Goal: Use online tool/utility: Use online tool/utility

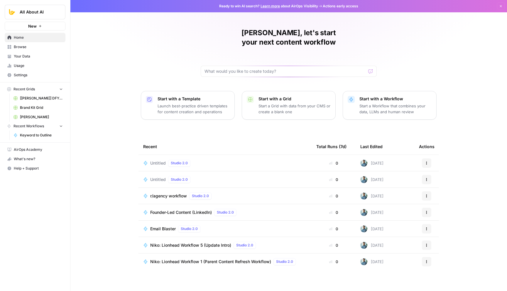
click at [28, 46] on span "Browse" at bounding box center [38, 46] width 49 height 5
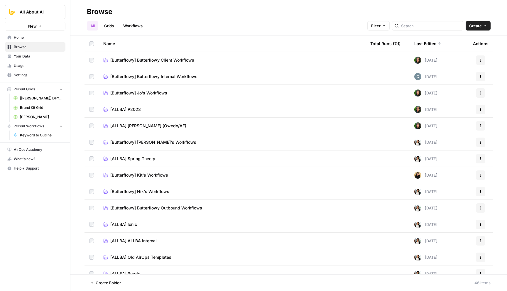
click at [426, 33] on header "Browse All Grids Workflows Filter Create" at bounding box center [288, 17] width 436 height 35
click at [428, 22] on div at bounding box center [427, 25] width 71 height 9
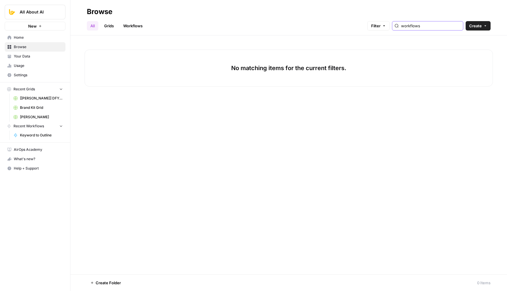
type input "workflows"
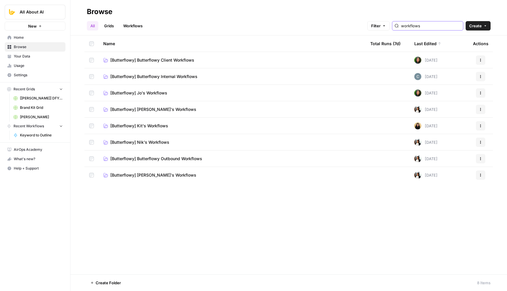
click at [436, 27] on input "workflows" at bounding box center [431, 26] width 60 height 6
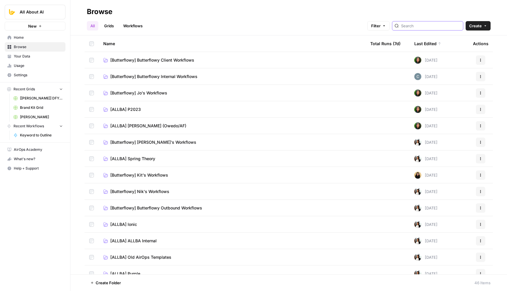
click at [389, 30] on button "Filter" at bounding box center [378, 25] width 22 height 9
click at [273, 54] on button "Add Filter" at bounding box center [300, 53] width 196 height 8
click at [228, 76] on span "Clear All" at bounding box center [227, 76] width 14 height 5
click at [397, 54] on button "Remove" at bounding box center [395, 53] width 8 height 9
click at [362, 26] on div "All Grids Workflows Filter Create" at bounding box center [288, 23] width 403 height 14
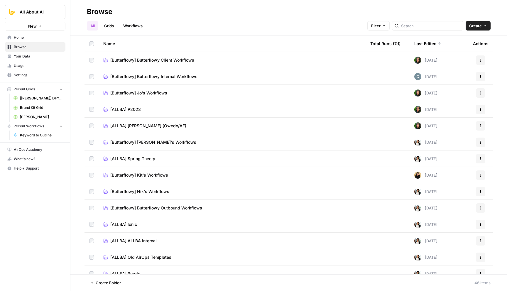
click at [129, 31] on header "Browse All Grids Workflows Filter Create" at bounding box center [288, 17] width 436 height 35
click at [131, 28] on link "Workflows" at bounding box center [133, 25] width 26 height 9
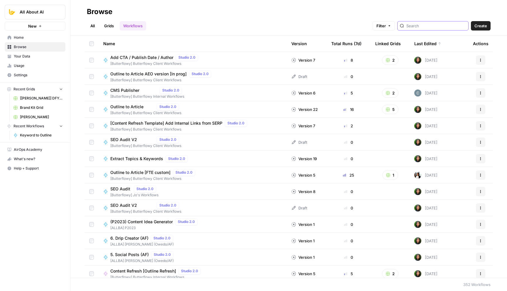
click at [434, 26] on input "search" at bounding box center [436, 26] width 60 height 6
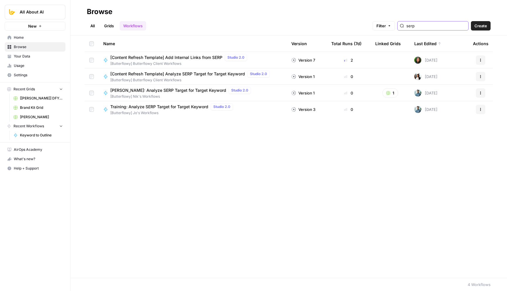
click at [429, 24] on input "serp" at bounding box center [436, 26] width 60 height 6
click at [431, 23] on input "serp" at bounding box center [436, 26] width 60 height 6
drag, startPoint x: 431, startPoint y: 26, endPoint x: 428, endPoint y: 28, distance: 4.1
click at [431, 26] on input "serp" at bounding box center [436, 26] width 60 height 6
type input "blog"
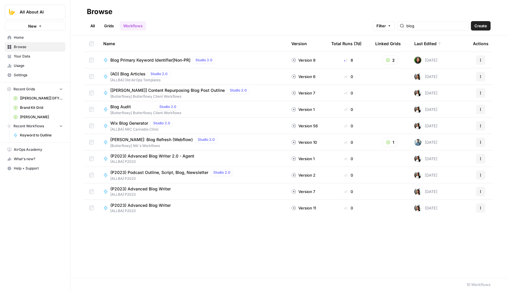
click at [164, 58] on span "Blog Primary Keyword Identifier[Non-PR]" at bounding box center [150, 60] width 80 height 6
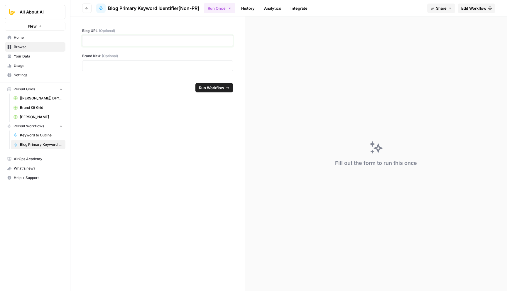
click at [165, 41] on p at bounding box center [157, 41] width 143 height 6
click at [480, 7] on span "Edit Workflow" at bounding box center [473, 8] width 25 height 6
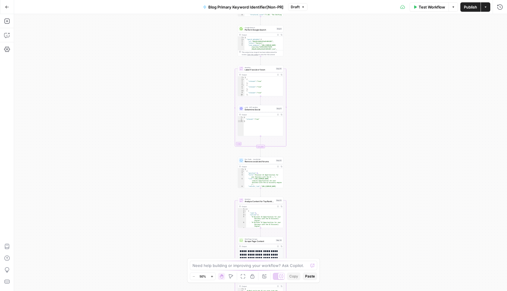
click at [307, 89] on div "true false true false Workflow Set Inputs Inputs Workflow Retrieve Brand Kit Da…" at bounding box center [260, 152] width 493 height 277
click at [316, 84] on div "true false true false Workflow Set Inputs Inputs Workflow Retrieve Brand Kit Da…" at bounding box center [260, 152] width 493 height 277
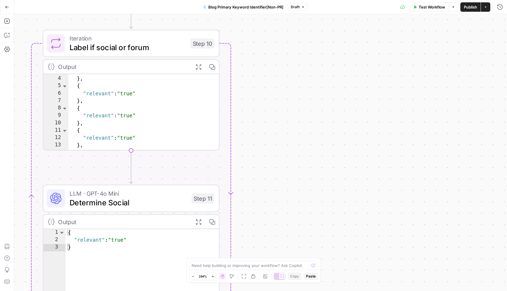
drag, startPoint x: 281, startPoint y: 104, endPoint x: 384, endPoint y: 171, distance: 123.3
click at [384, 171] on div "true false true false Workflow Set Inputs Inputs Workflow Retrieve Brand Kit Da…" at bounding box center [260, 152] width 493 height 277
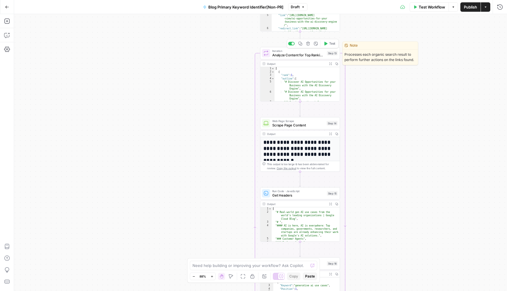
click at [303, 55] on span "Analyze Content for Top Ranking Pages" at bounding box center [298, 54] width 52 height 5
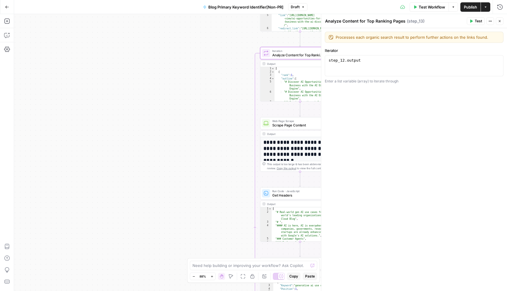
click at [227, 109] on div "true true false false Workflow Set Inputs Inputs Workflow Retrieve Brand Kit Da…" at bounding box center [260, 152] width 493 height 277
click at [500, 21] on icon "button" at bounding box center [500, 21] width 4 height 4
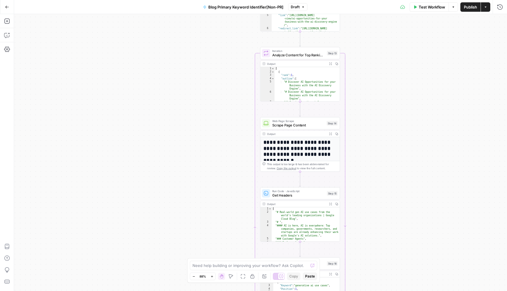
click at [285, 101] on div "[ { "rank" : 1 , "outline" : [ "# Discover AI Opportunities for your Business w…" at bounding box center [306, 89] width 65 height 45
click at [228, 96] on div "true true false false Workflow Set Inputs Inputs Workflow Retrieve Brand Kit Da…" at bounding box center [260, 152] width 493 height 277
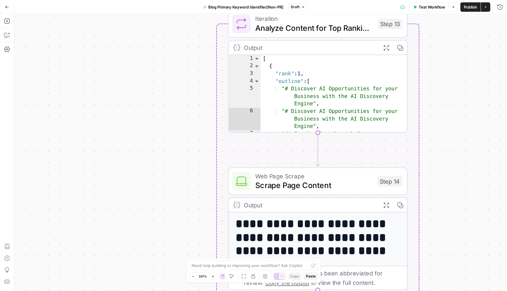
click at [370, 76] on div "[ { "rank" : 1 , "outline" : [ "# Discover AI Opportunities for your Business w…" at bounding box center [333, 105] width 147 height 101
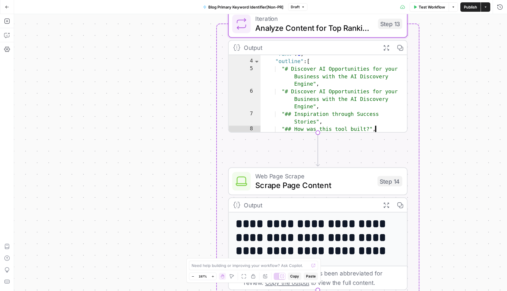
type textarea "**********"
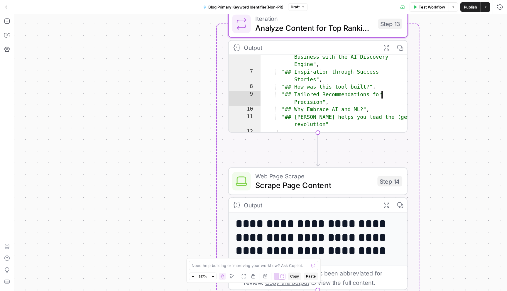
scroll to position [26, 0]
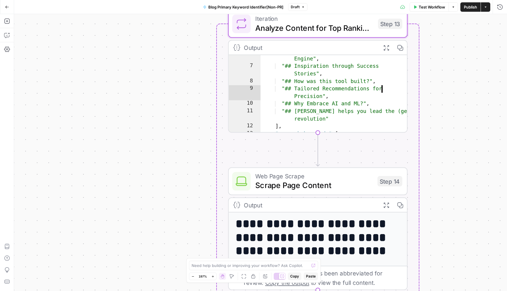
click at [206, 118] on div "true true false false Workflow Set Inputs Inputs Workflow Retrieve Brand Kit Da…" at bounding box center [260, 152] width 493 height 277
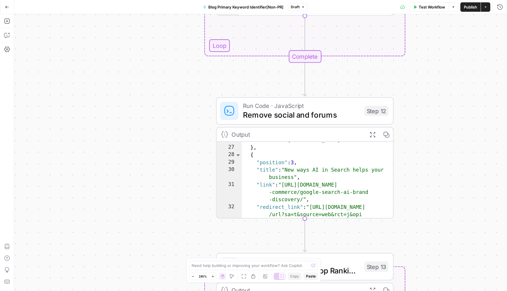
scroll to position [220, 0]
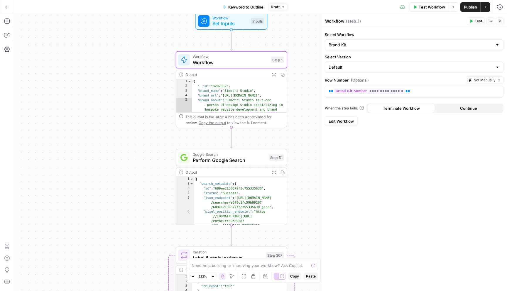
scroll to position [14, 0]
